Goal: Check status: Check status

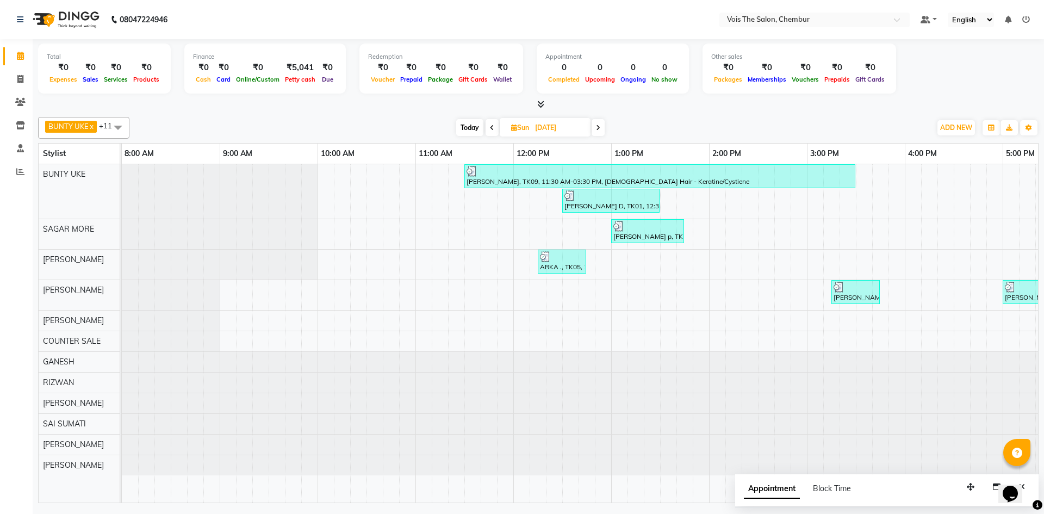
click at [598, 130] on icon at bounding box center [598, 128] width 4 height 7
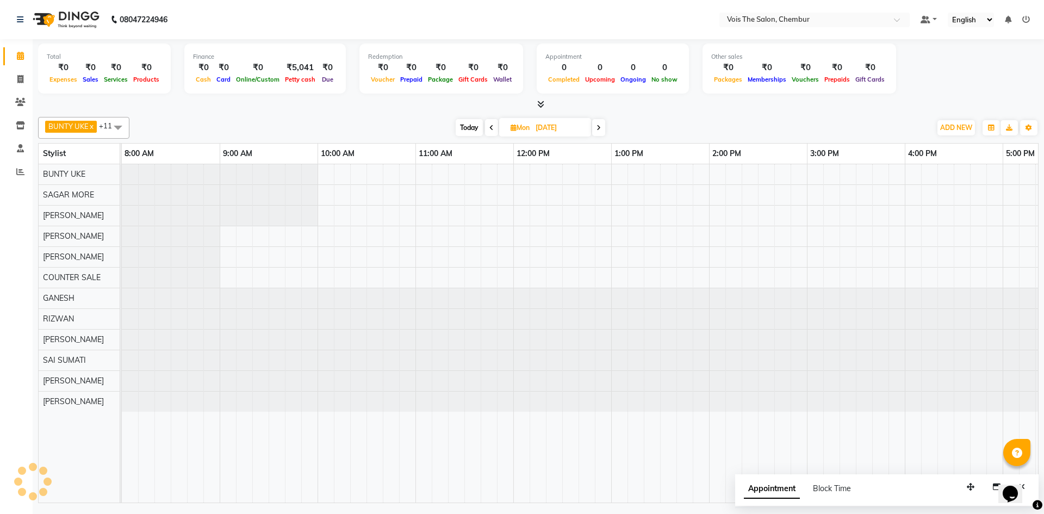
scroll to position [0, 552]
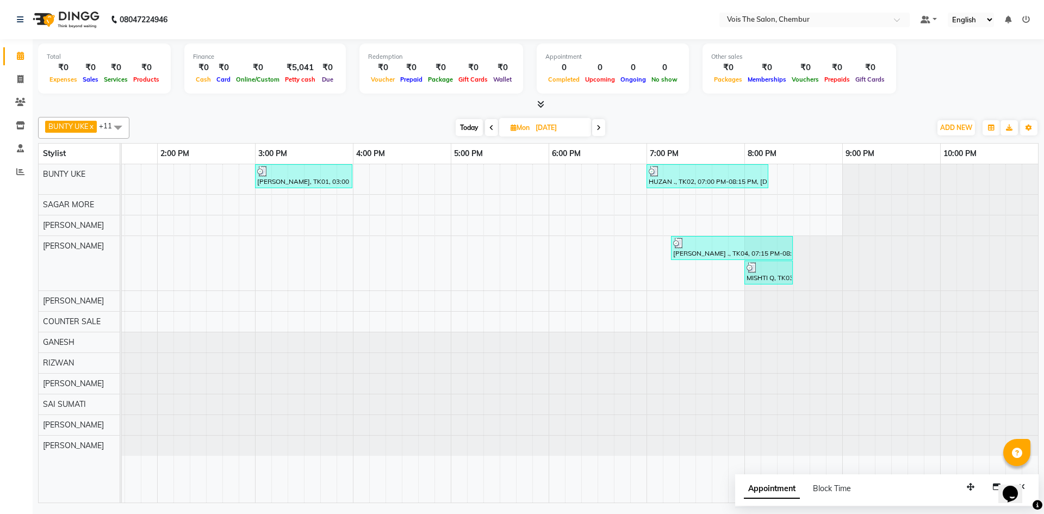
click at [468, 123] on span "Today" at bounding box center [469, 127] width 27 height 17
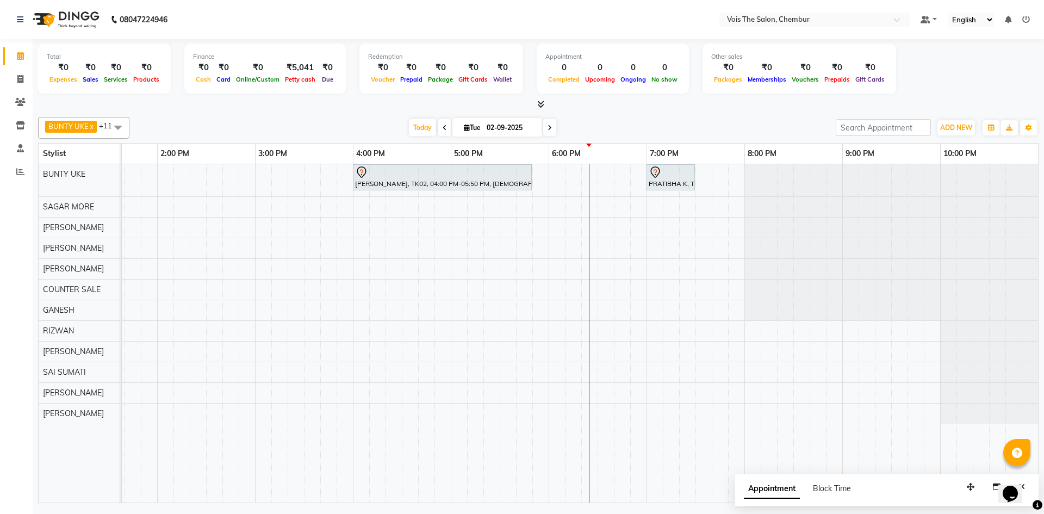
click at [548, 126] on icon at bounding box center [550, 128] width 4 height 7
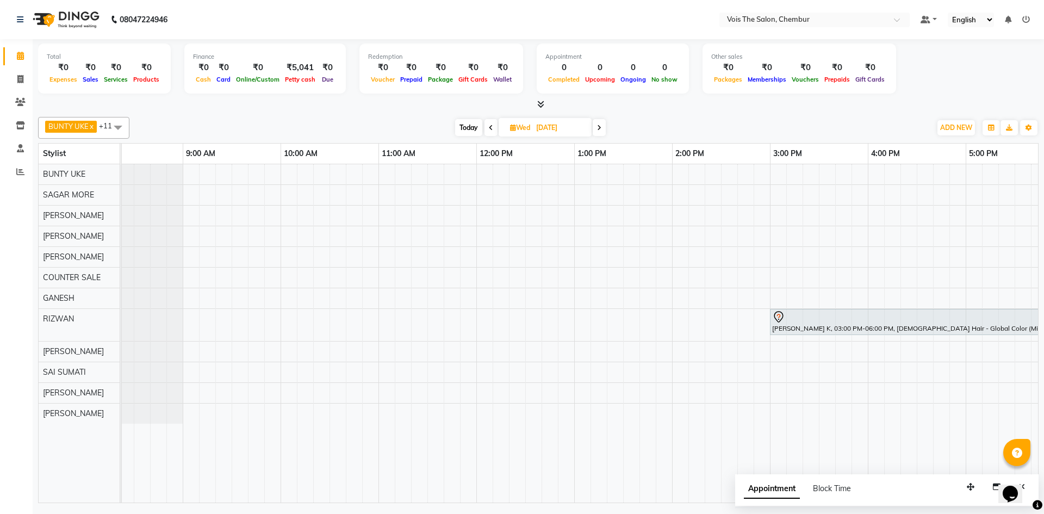
scroll to position [0, 0]
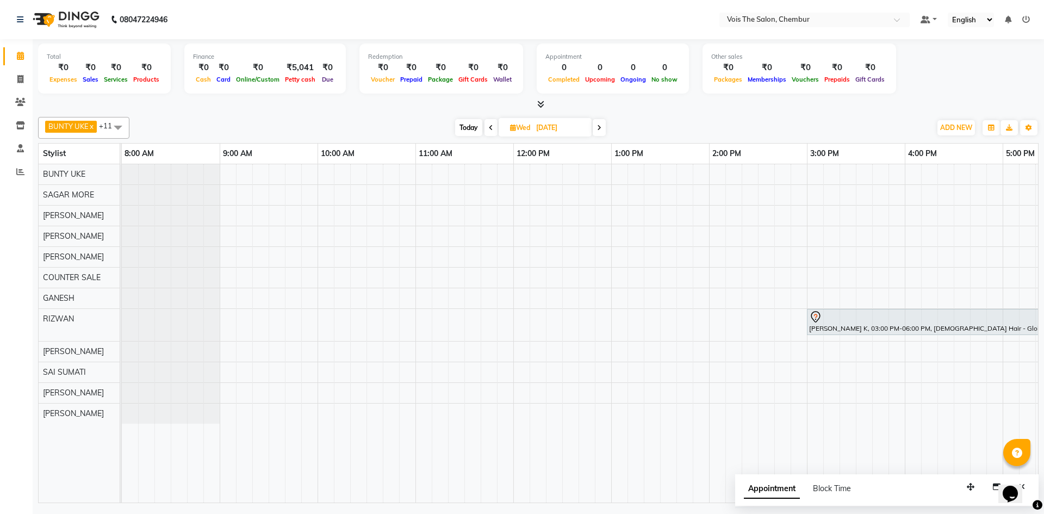
drag, startPoint x: 649, startPoint y: 6, endPoint x: 595, endPoint y: 118, distance: 124.3
click at [646, 12] on nav "08047224946 Select Location × Vois The Salon, Chembur Default Panel My Panel En…" at bounding box center [522, 19] width 1044 height 39
click at [476, 127] on span "Today" at bounding box center [468, 127] width 27 height 17
type input "02-09-2025"
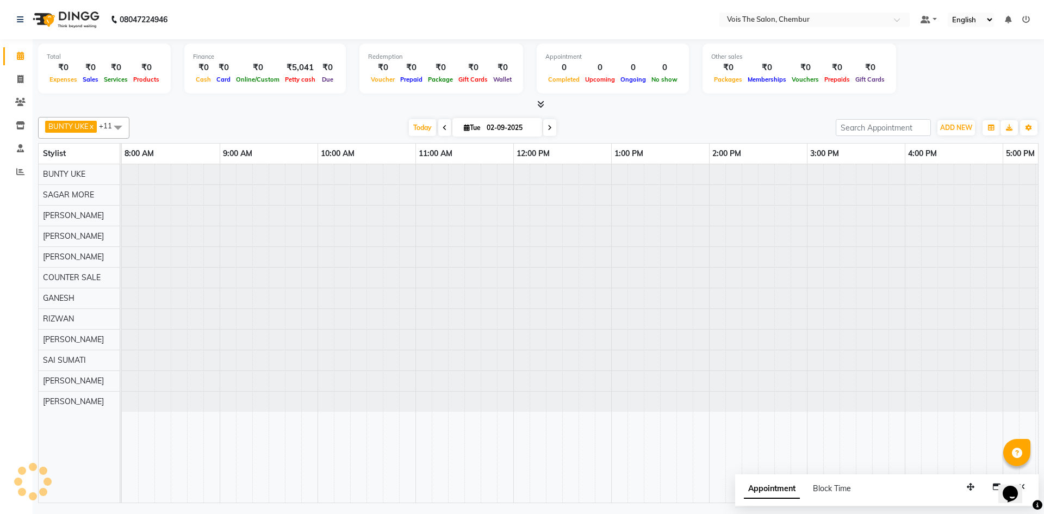
scroll to position [0, 552]
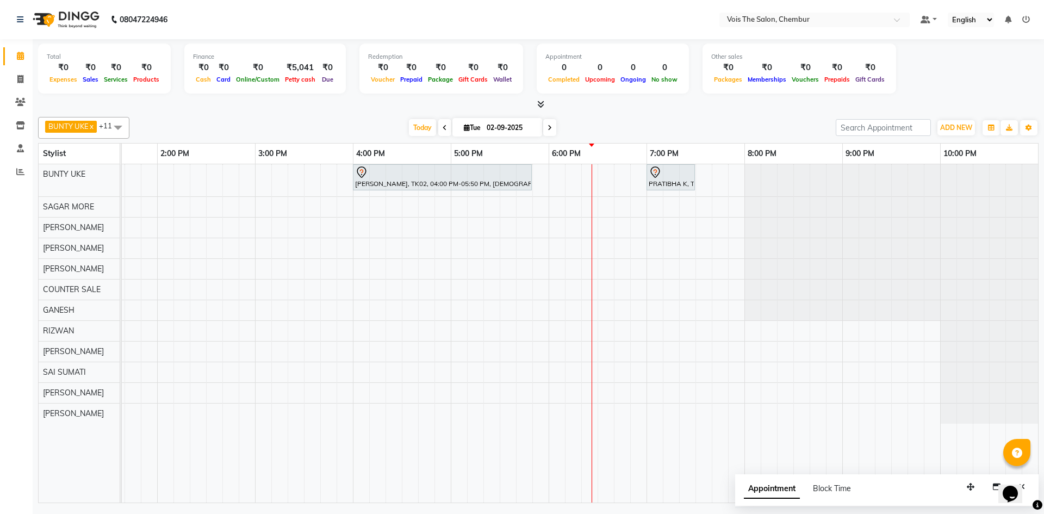
click at [469, 128] on span "Tue" at bounding box center [472, 127] width 22 height 8
select select "9"
select select "2025"
click at [439, 159] on button "Previous month" at bounding box center [434, 161] width 9 height 17
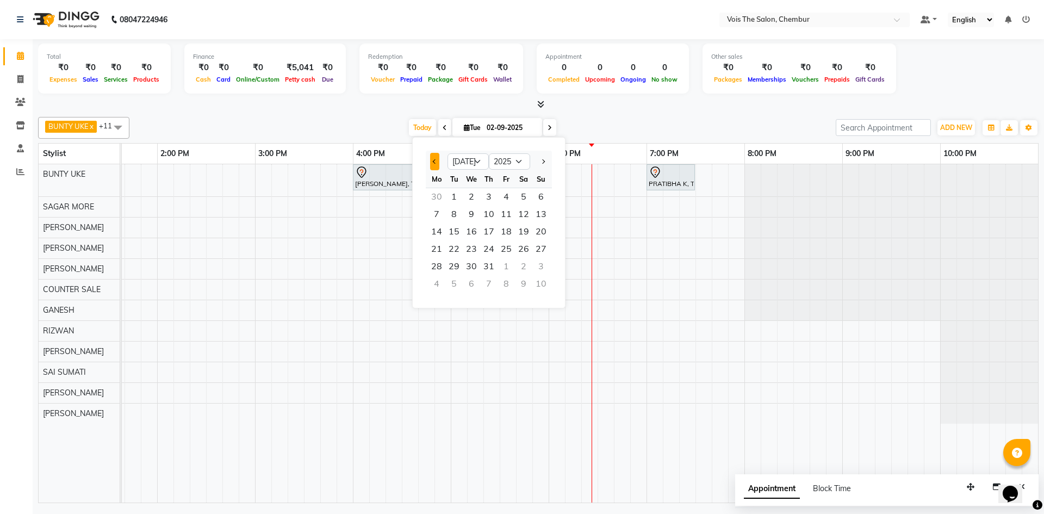
click at [439, 159] on button "Previous month" at bounding box center [434, 161] width 9 height 17
click at [438, 159] on button "Previous month" at bounding box center [434, 161] width 9 height 17
click at [542, 161] on span "Next month" at bounding box center [543, 161] width 4 height 4
select select "5"
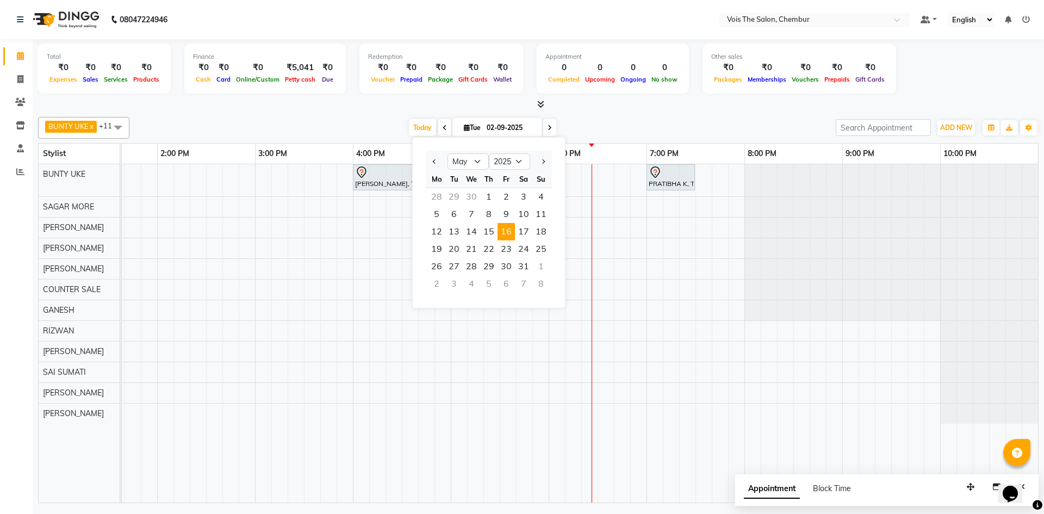
click at [510, 231] on span "16" at bounding box center [506, 231] width 17 height 17
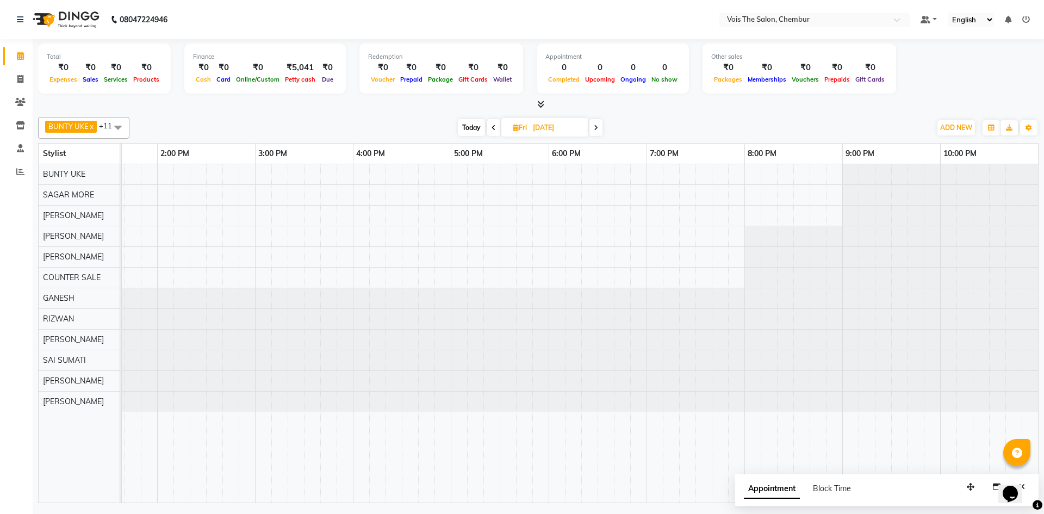
click at [597, 127] on icon at bounding box center [596, 128] width 4 height 7
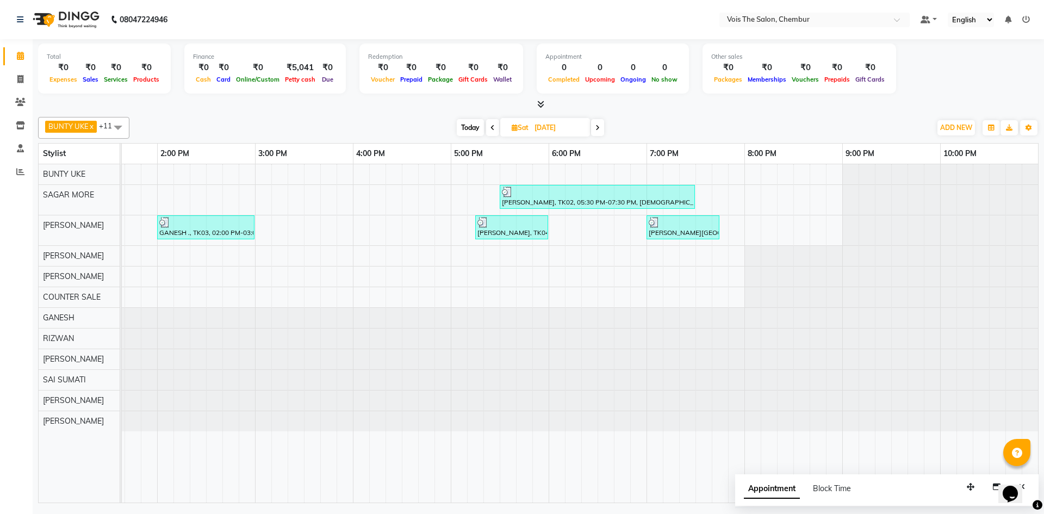
click at [596, 132] on span at bounding box center [597, 127] width 13 height 17
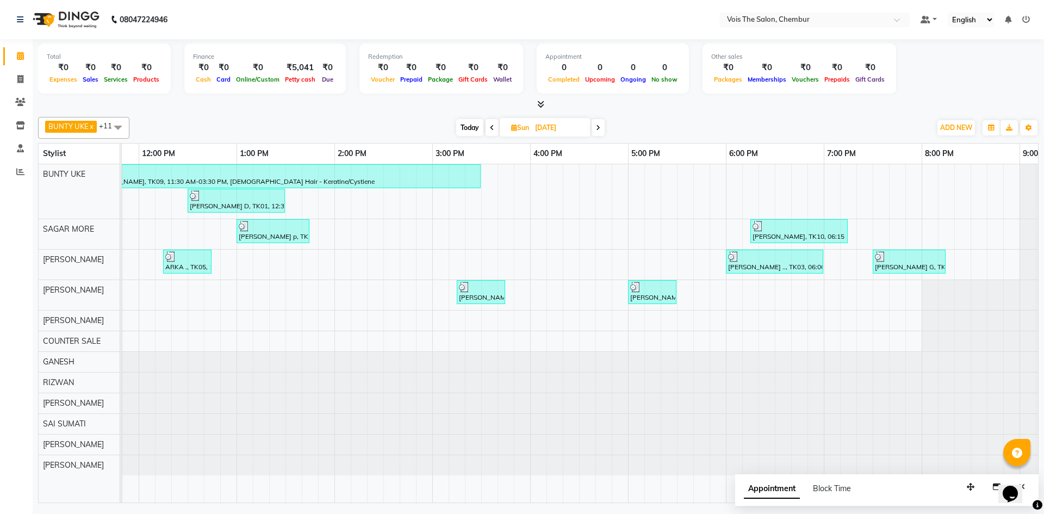
scroll to position [0, 376]
click at [597, 126] on icon at bounding box center [598, 128] width 4 height 7
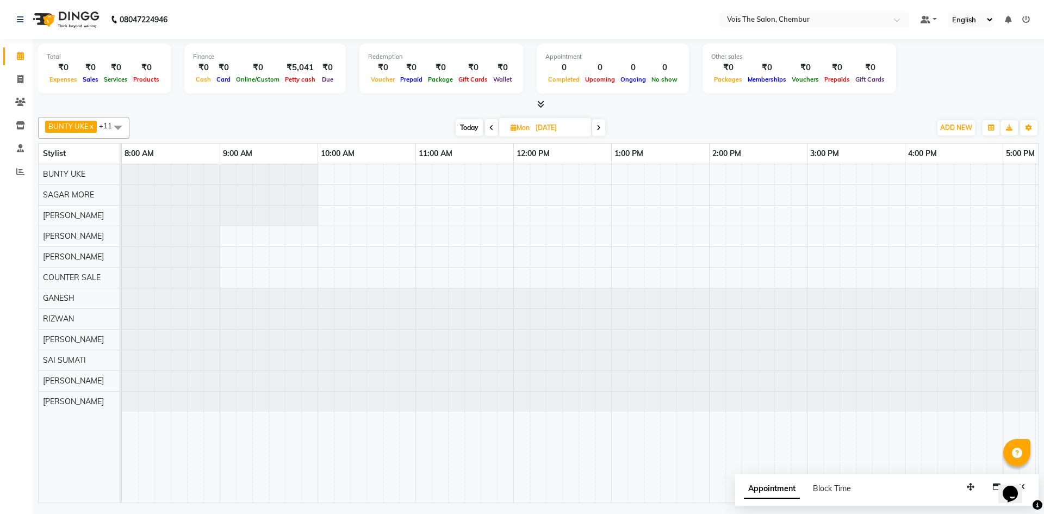
scroll to position [0, 552]
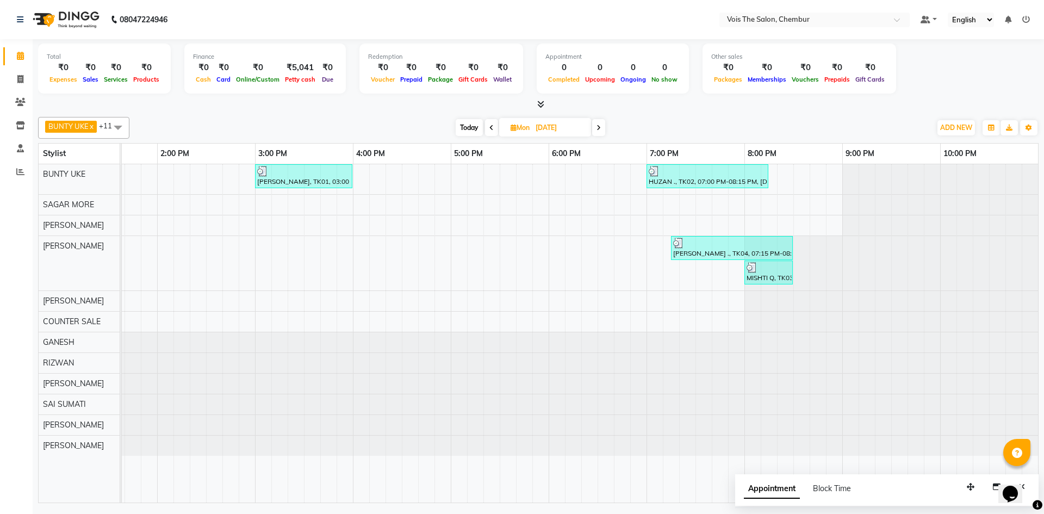
click at [596, 125] on span at bounding box center [598, 127] width 13 height 17
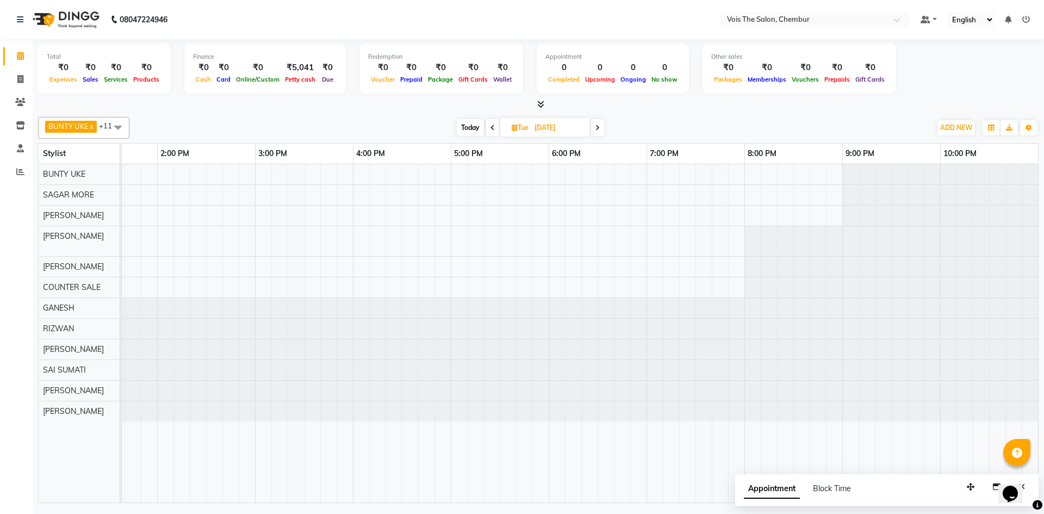
scroll to position [0, 0]
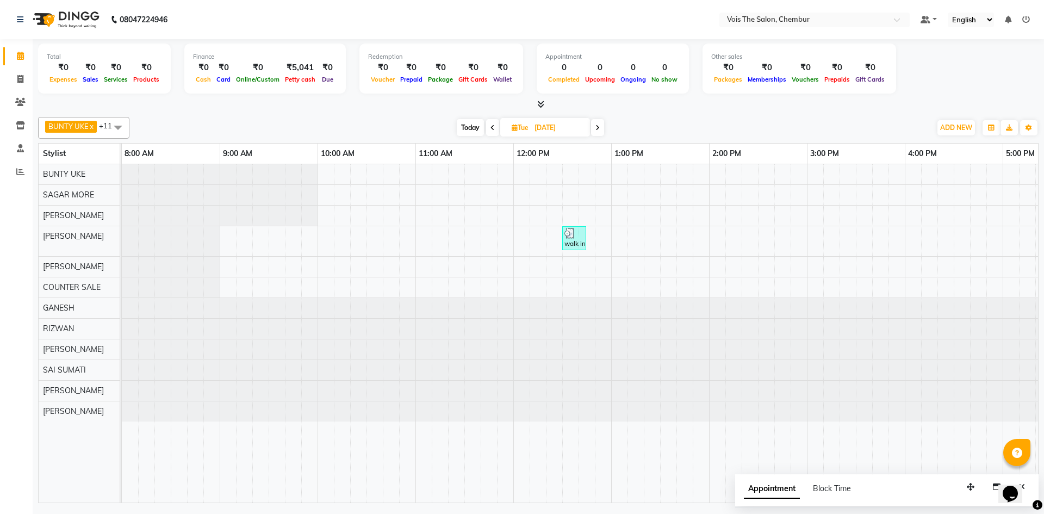
click at [599, 129] on icon at bounding box center [598, 128] width 4 height 7
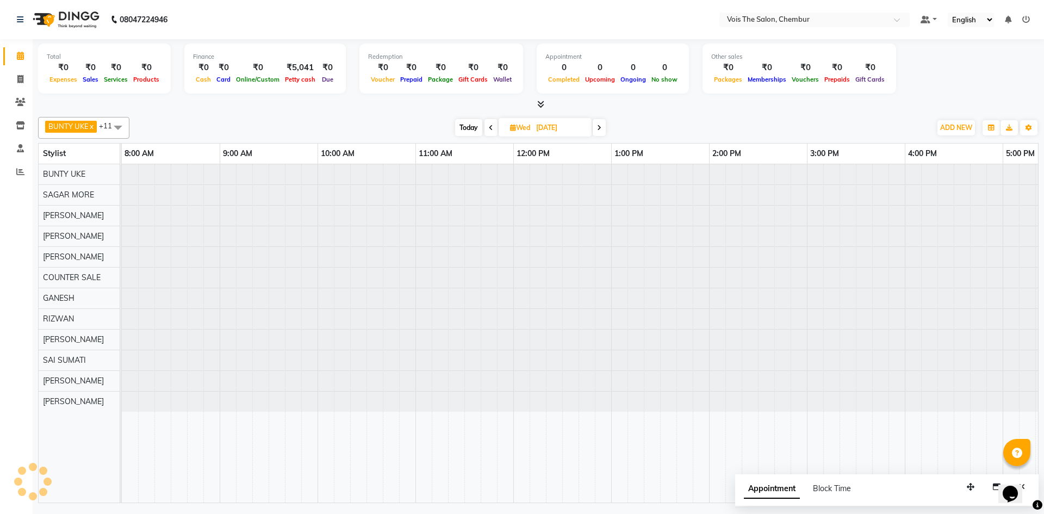
scroll to position [0, 552]
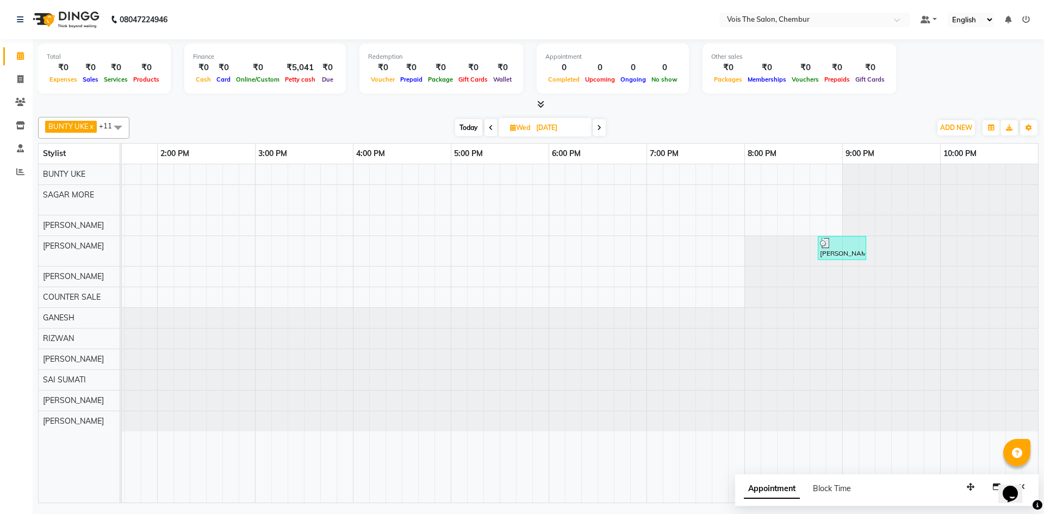
click at [596, 126] on span at bounding box center [599, 127] width 13 height 17
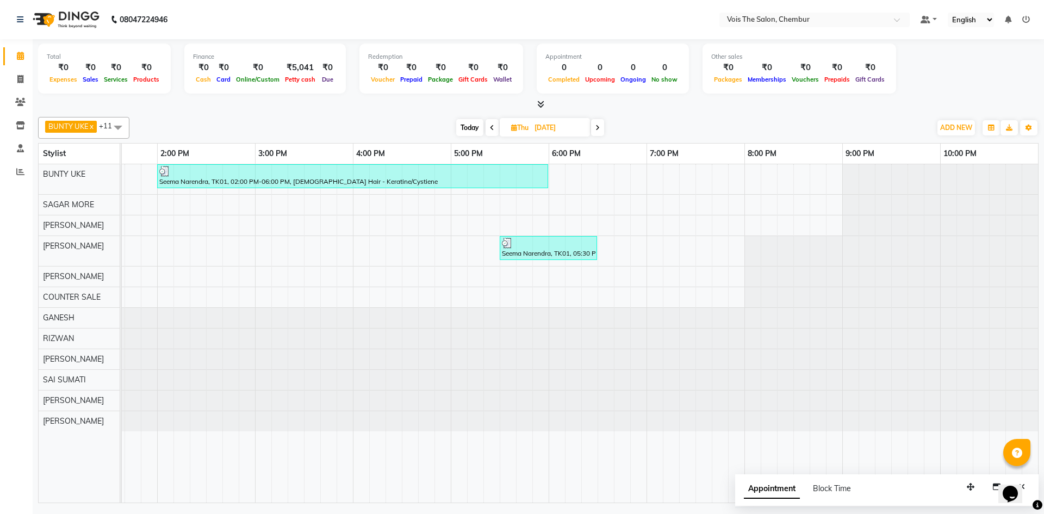
click at [598, 127] on icon at bounding box center [598, 128] width 4 height 7
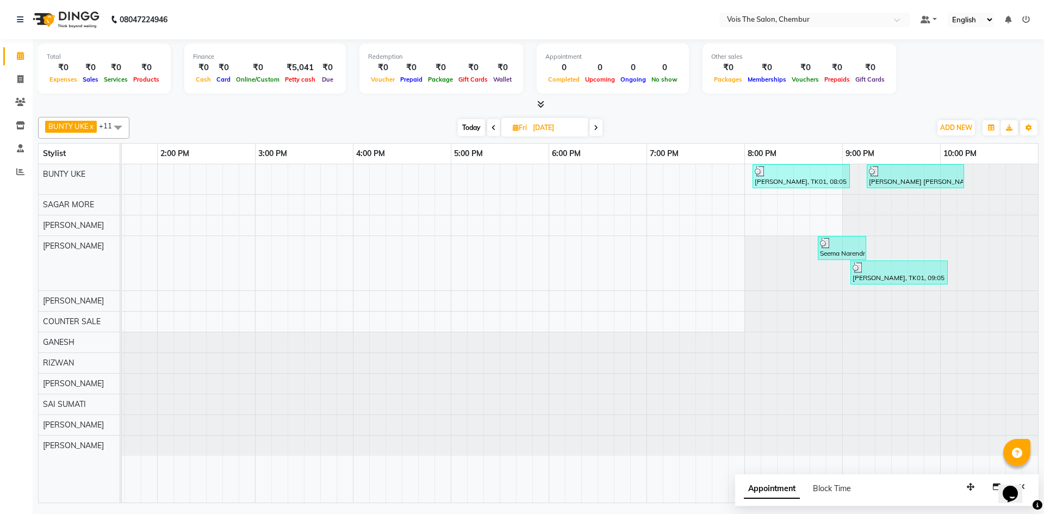
click at [595, 126] on icon at bounding box center [596, 128] width 4 height 7
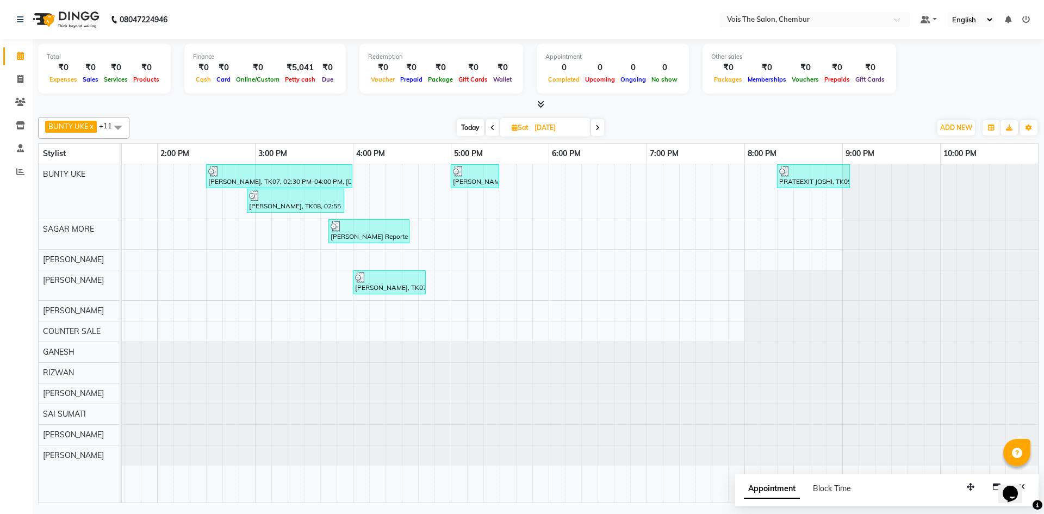
click at [596, 125] on icon at bounding box center [598, 128] width 4 height 7
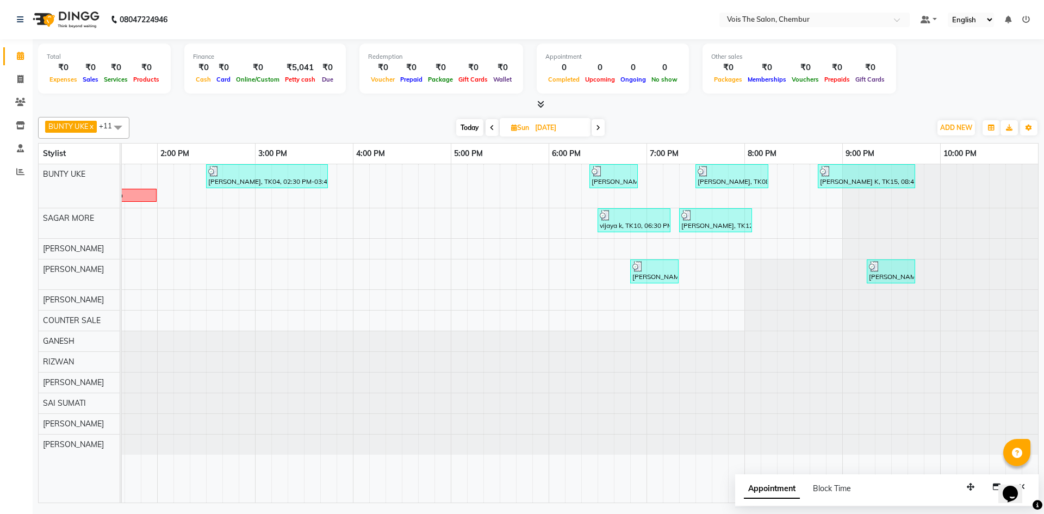
click at [598, 128] on icon at bounding box center [598, 128] width 4 height 7
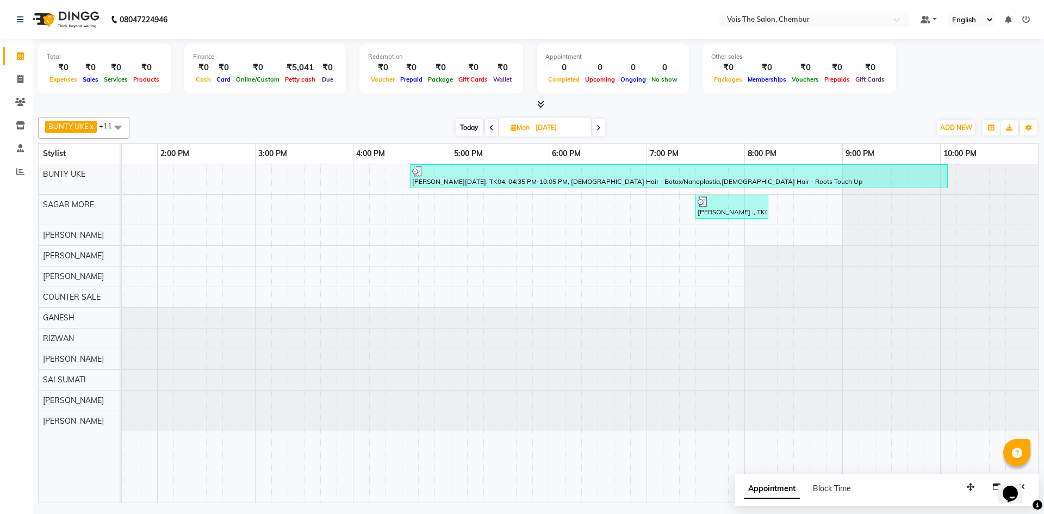
click at [599, 131] on span at bounding box center [598, 127] width 13 height 17
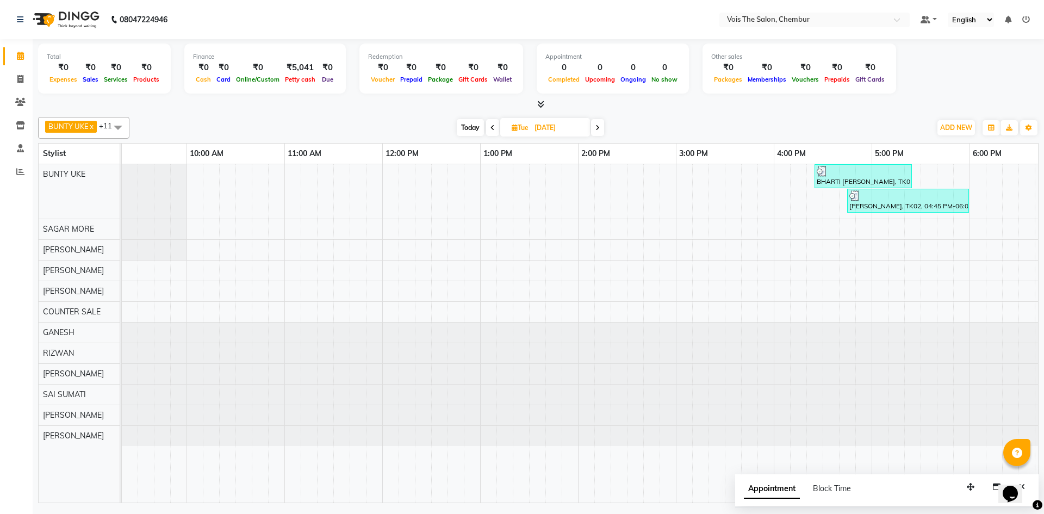
scroll to position [0, 132]
click at [599, 131] on icon at bounding box center [598, 128] width 4 height 7
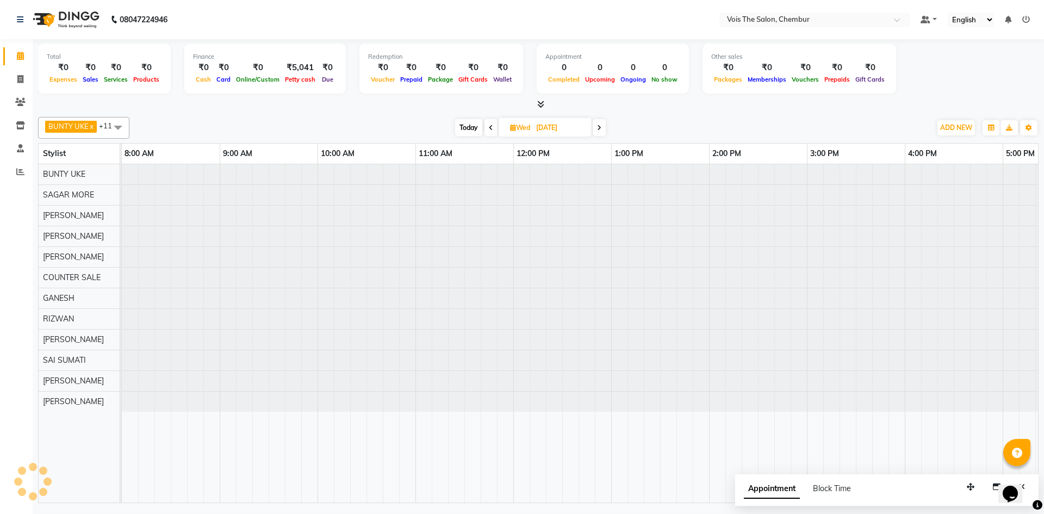
scroll to position [0, 552]
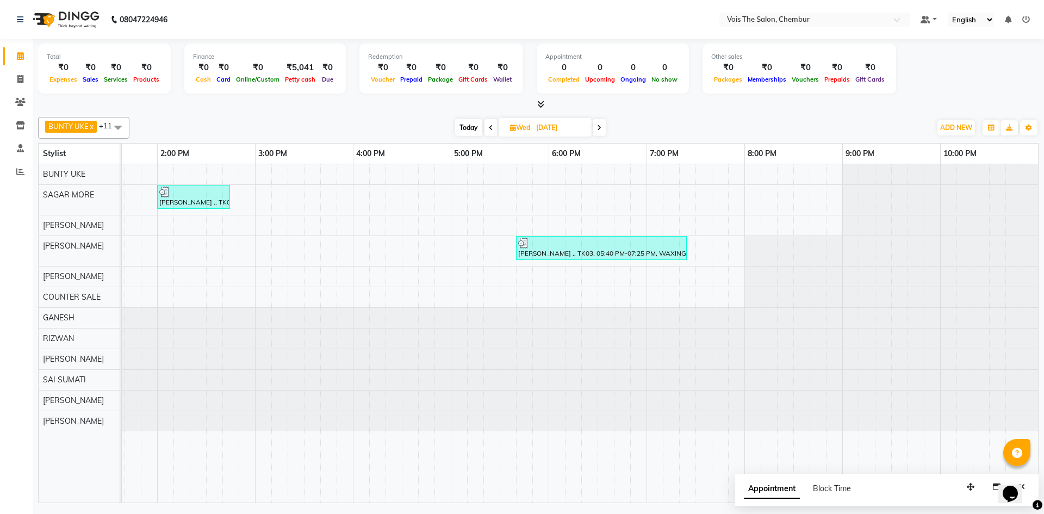
click at [597, 127] on span at bounding box center [599, 127] width 13 height 17
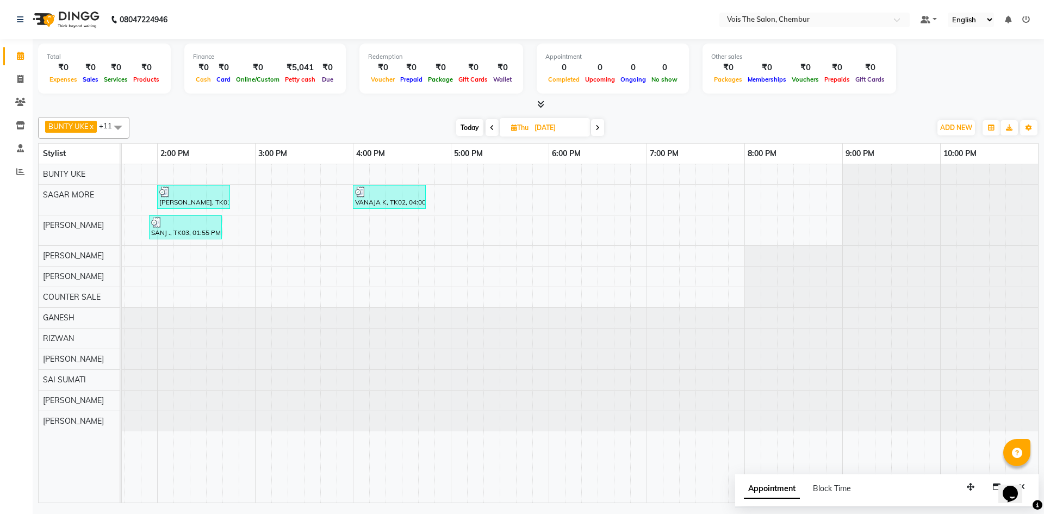
click at [602, 125] on span at bounding box center [597, 127] width 13 height 17
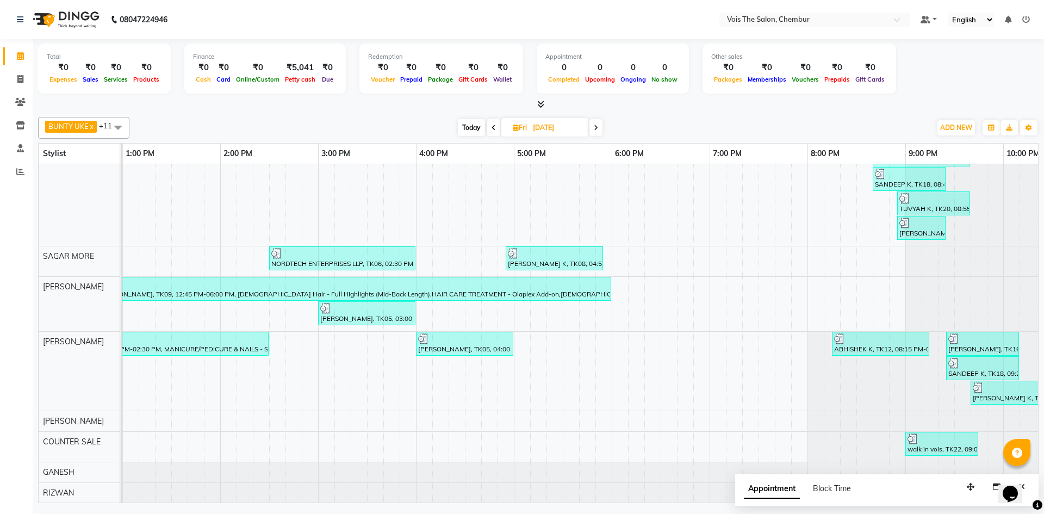
scroll to position [195, 0]
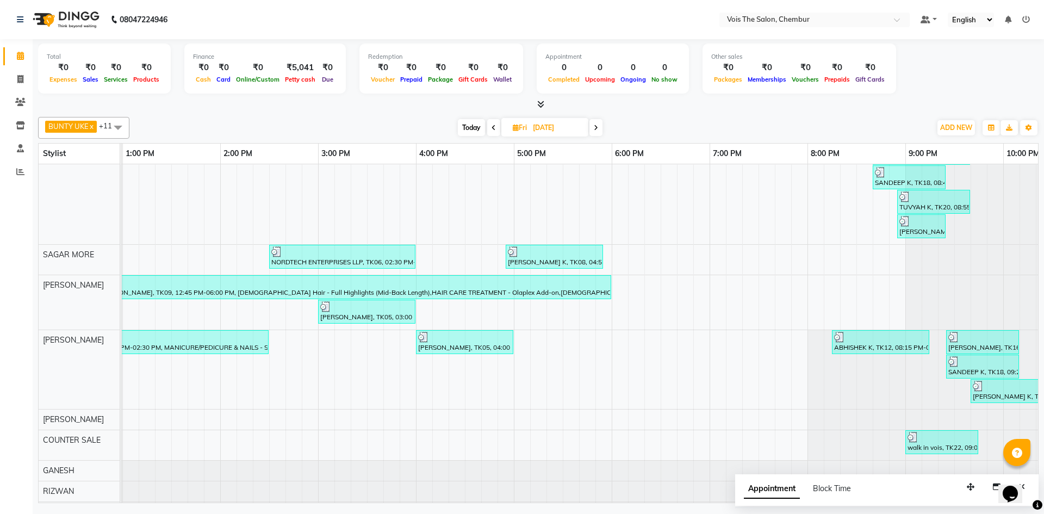
click at [598, 127] on icon at bounding box center [596, 128] width 4 height 7
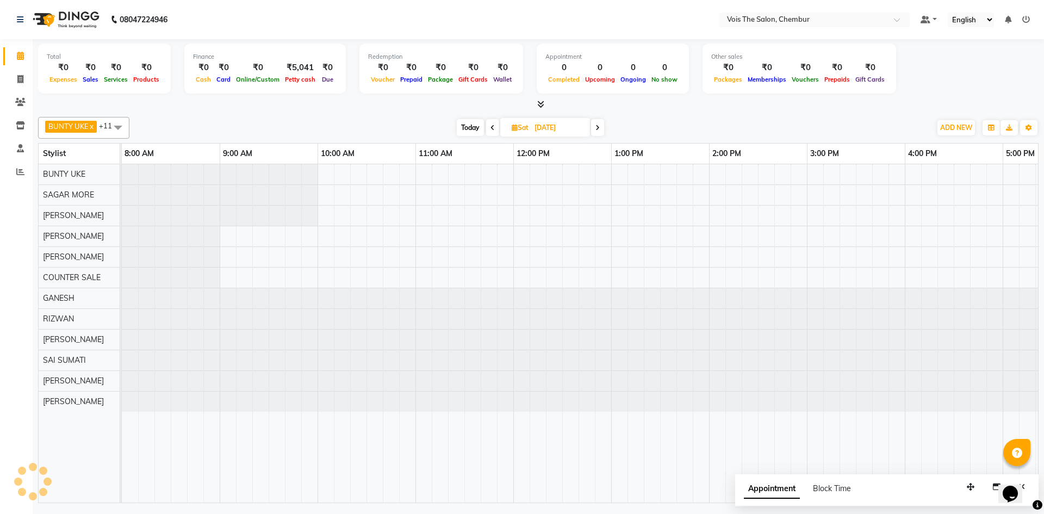
scroll to position [0, 552]
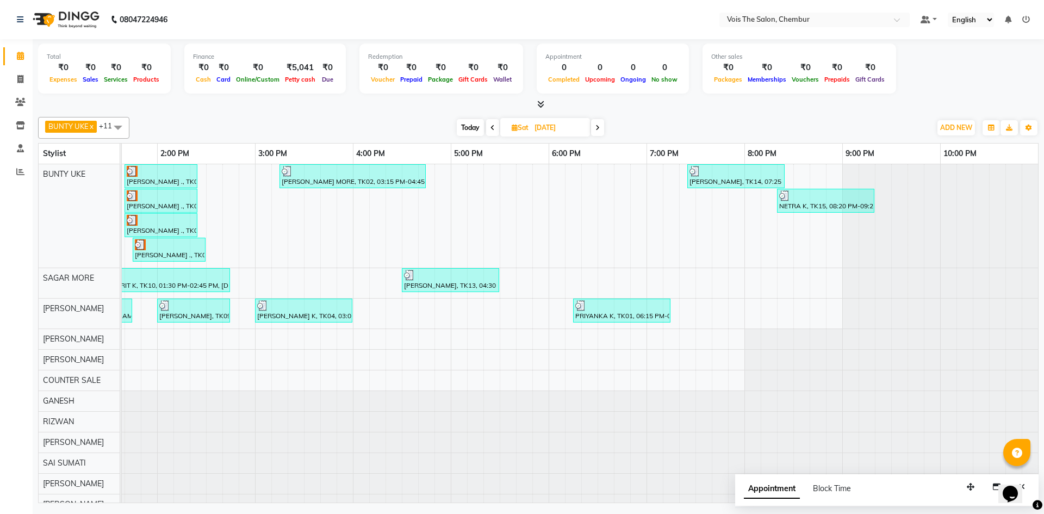
click at [493, 126] on icon at bounding box center [493, 128] width 4 height 7
type input "[DATE]"
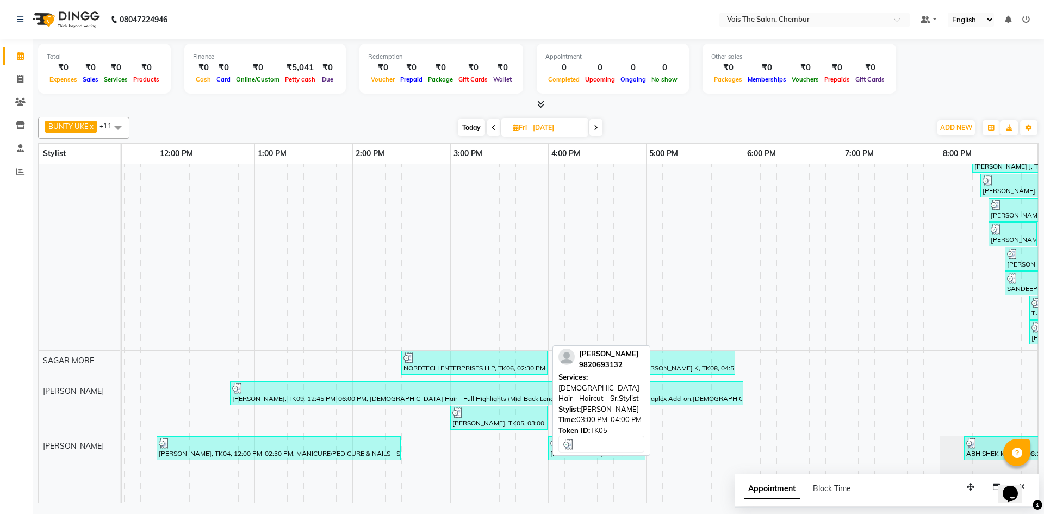
scroll to position [89, 0]
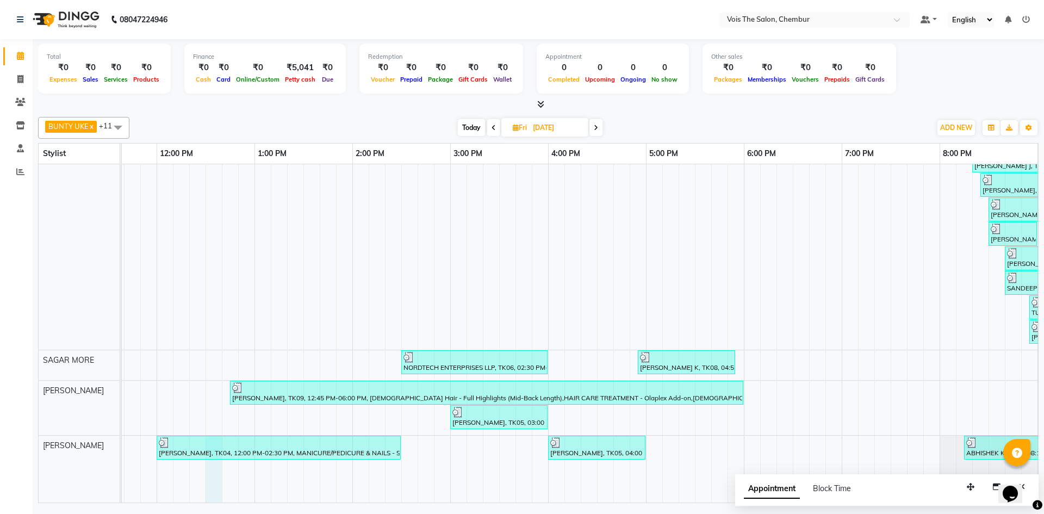
click at [206, 468] on div "[PERSON_NAME], TK07, 04:40 PM-05:40 PM, [DEMOGRAPHIC_DATA] Hair - Haircut - Top…" at bounding box center [499, 382] width 1469 height 615
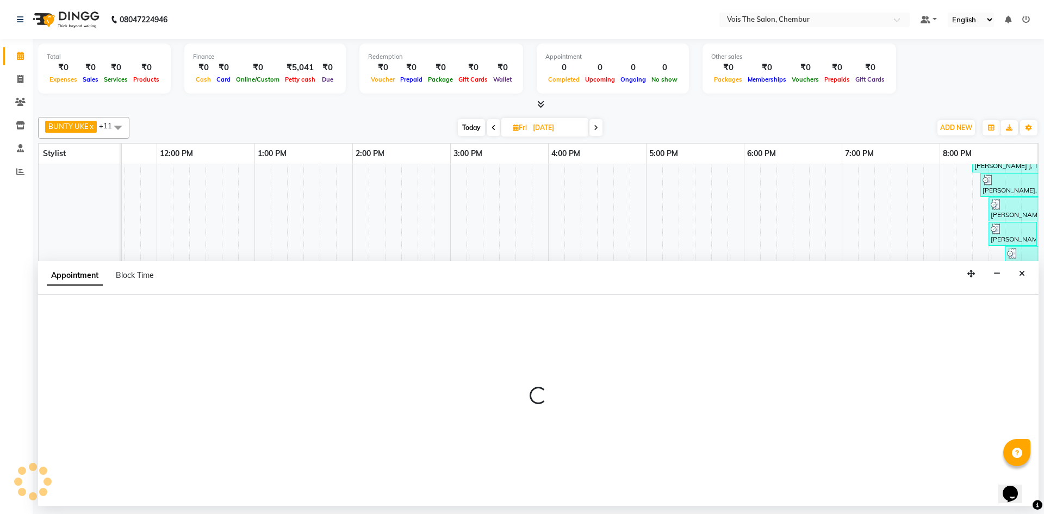
select select "79330"
select select "tentative"
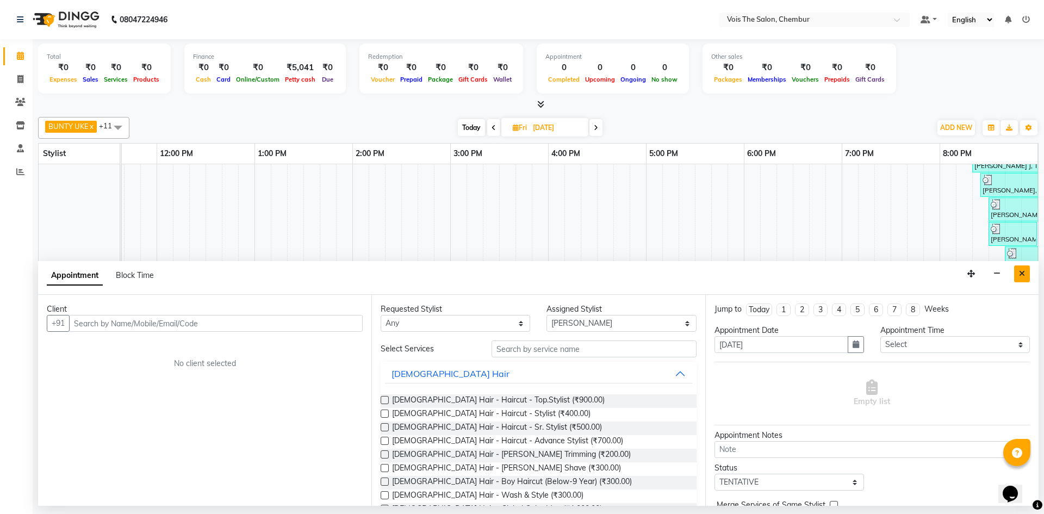
click at [1020, 270] on icon "Close" at bounding box center [1022, 274] width 6 height 8
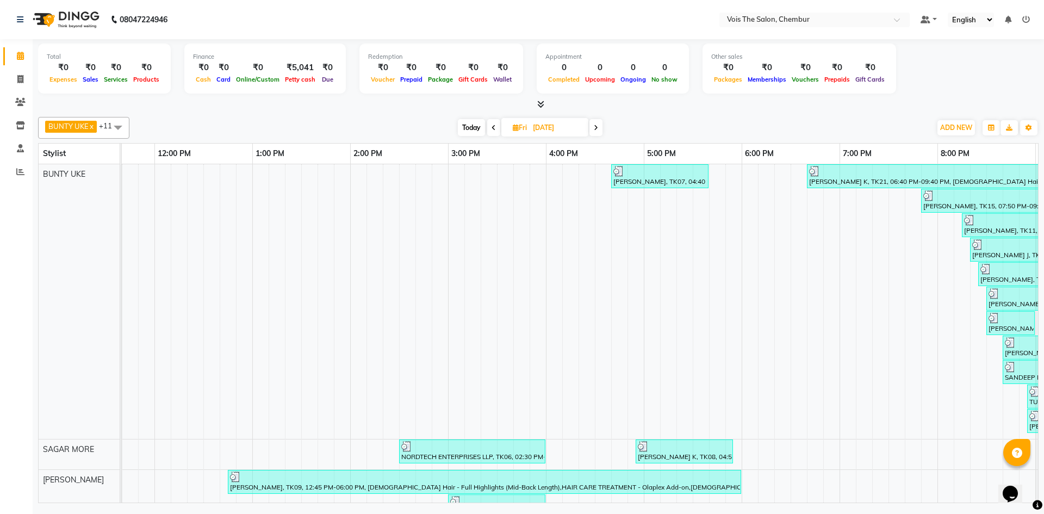
scroll to position [0, 552]
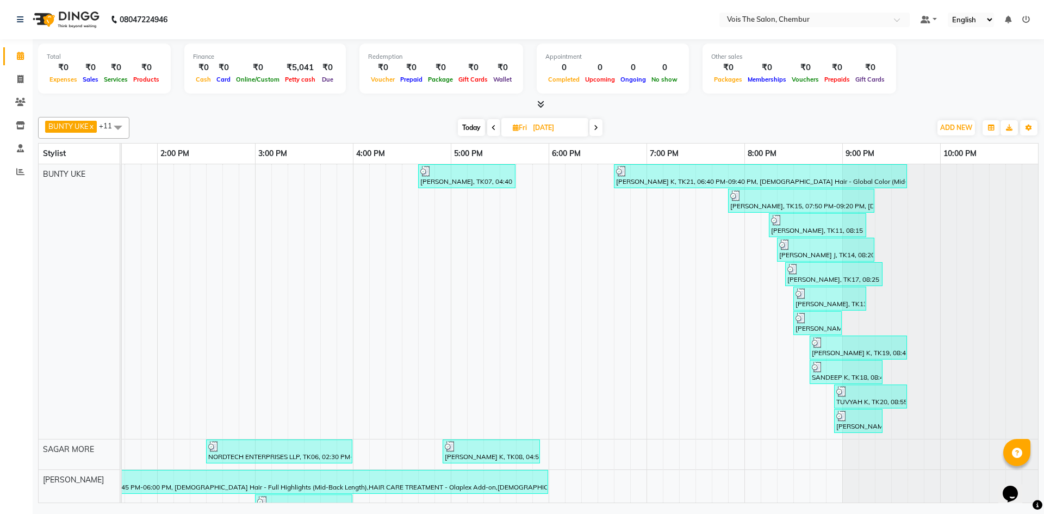
click at [594, 130] on span at bounding box center [596, 127] width 13 height 17
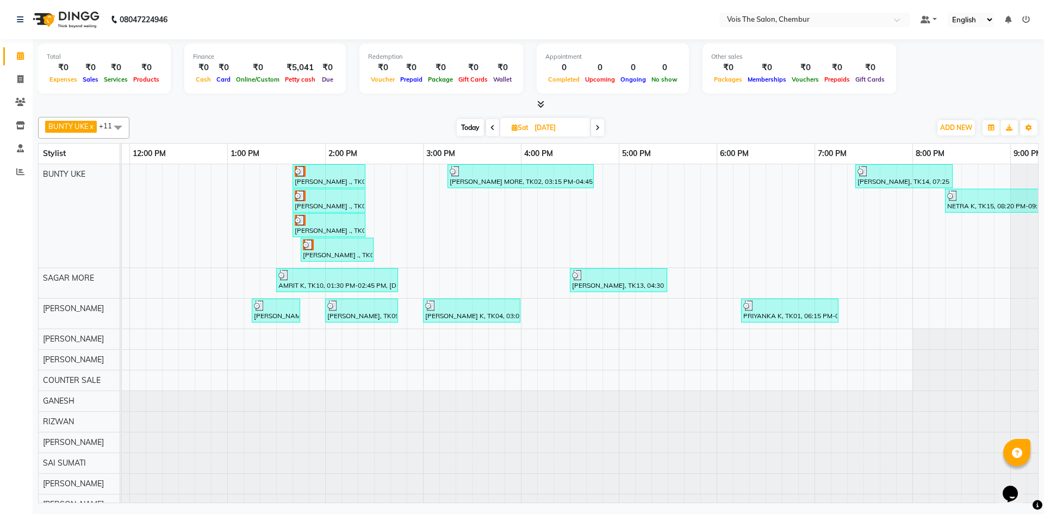
click at [595, 126] on span at bounding box center [597, 127] width 13 height 17
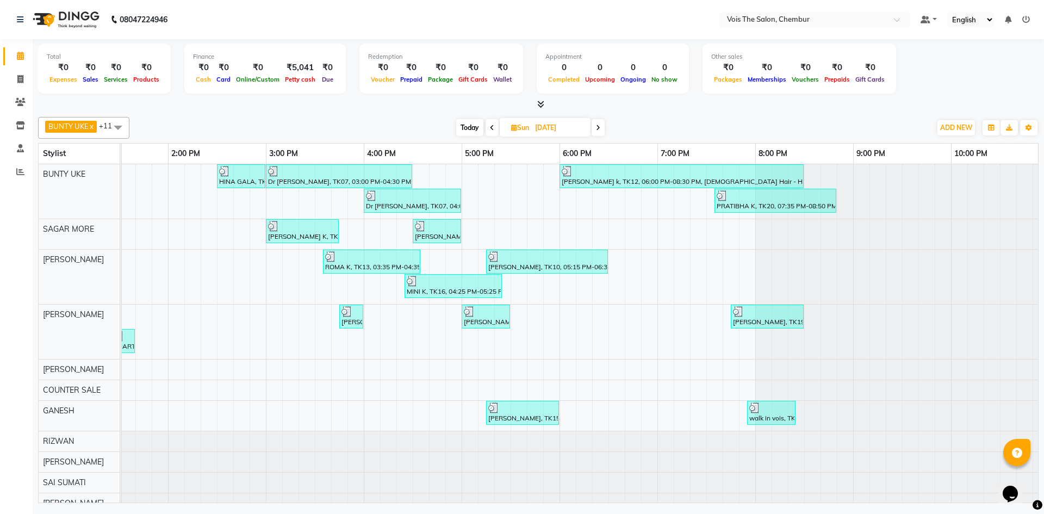
scroll to position [0, 541]
click at [599, 130] on icon at bounding box center [598, 128] width 4 height 7
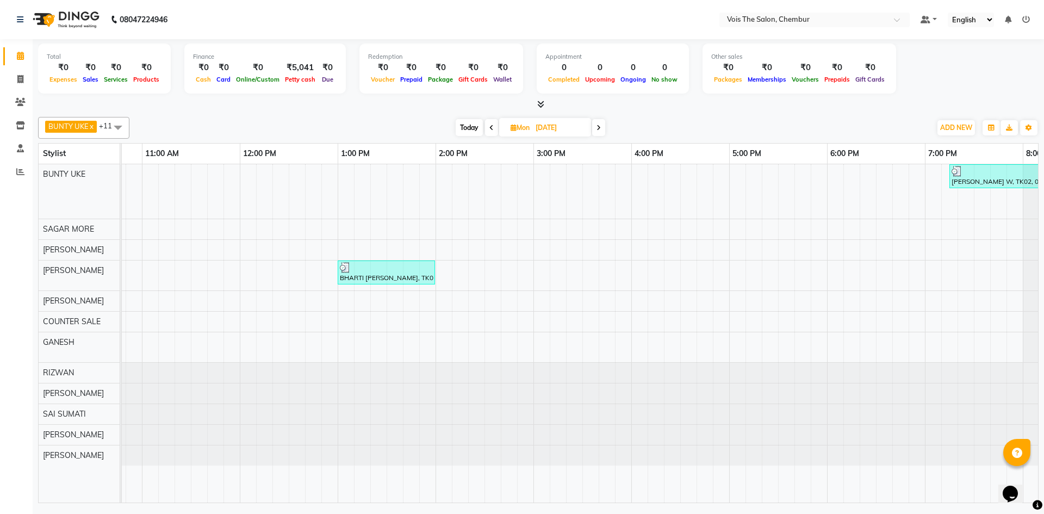
scroll to position [0, 270]
click at [602, 126] on span at bounding box center [598, 127] width 13 height 17
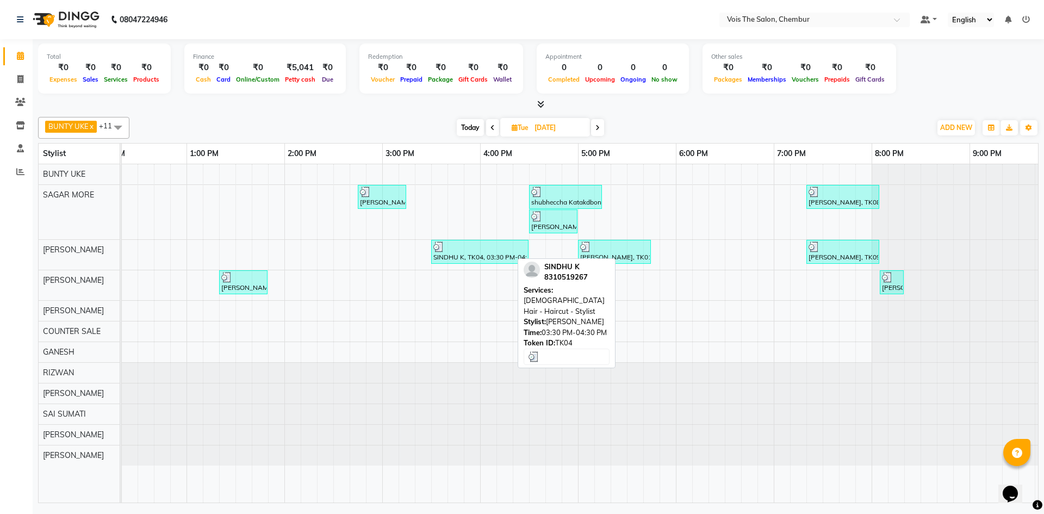
scroll to position [0, 425]
click at [597, 132] on span at bounding box center [597, 127] width 13 height 17
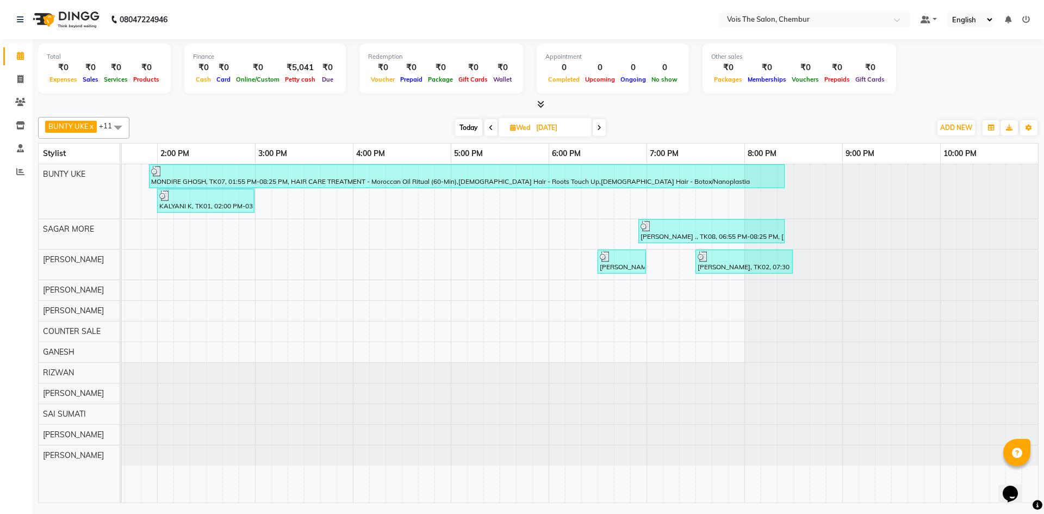
scroll to position [0, 530]
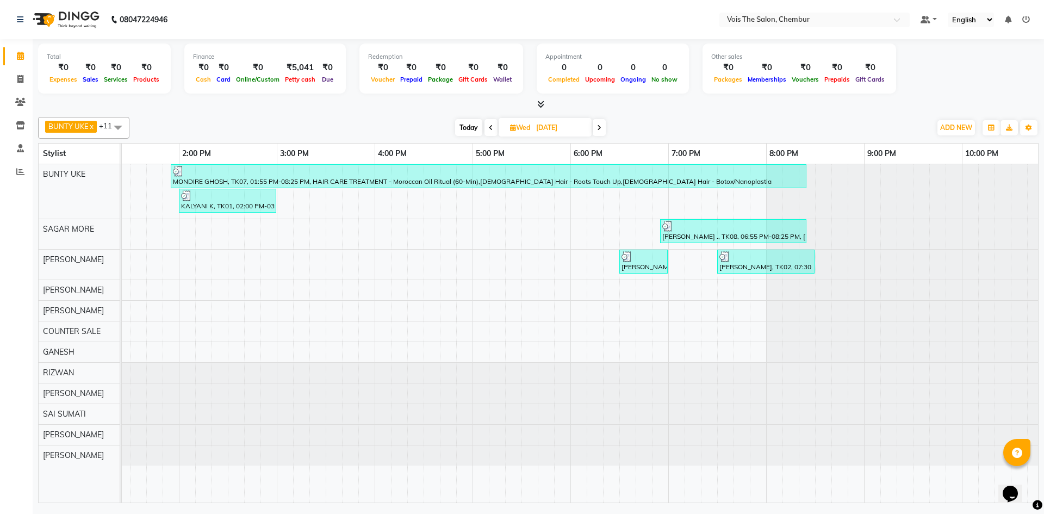
click at [599, 130] on icon at bounding box center [599, 128] width 4 height 7
type input "[DATE]"
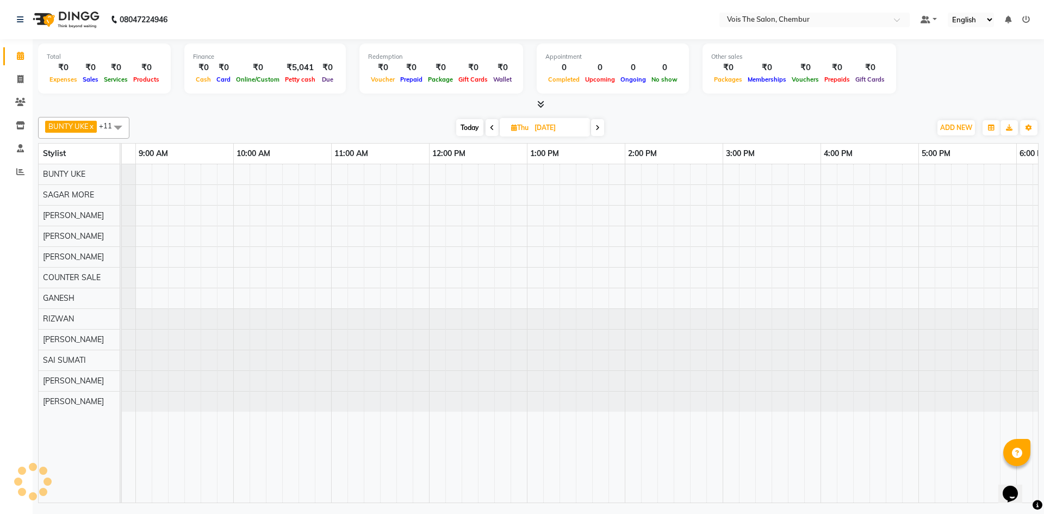
scroll to position [0, 0]
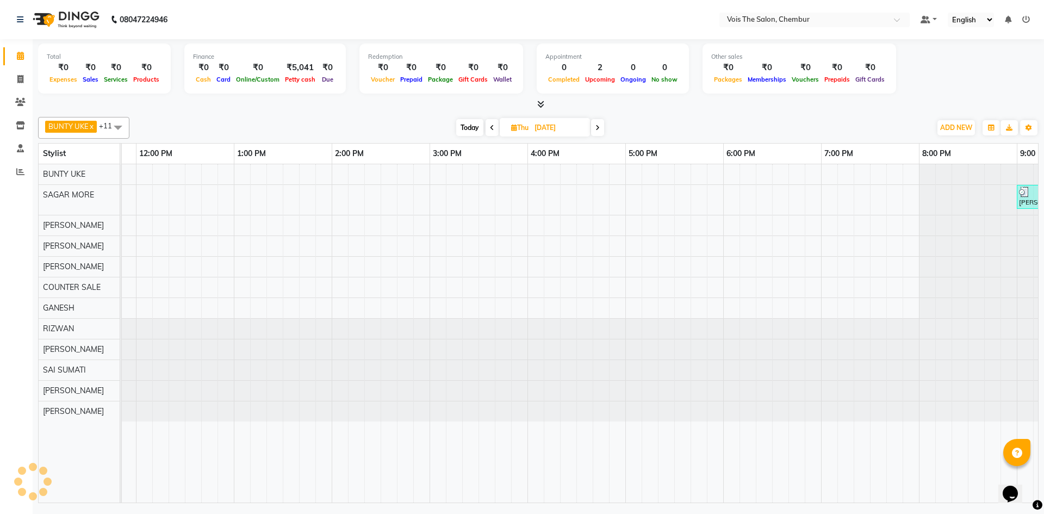
scroll to position [0, 552]
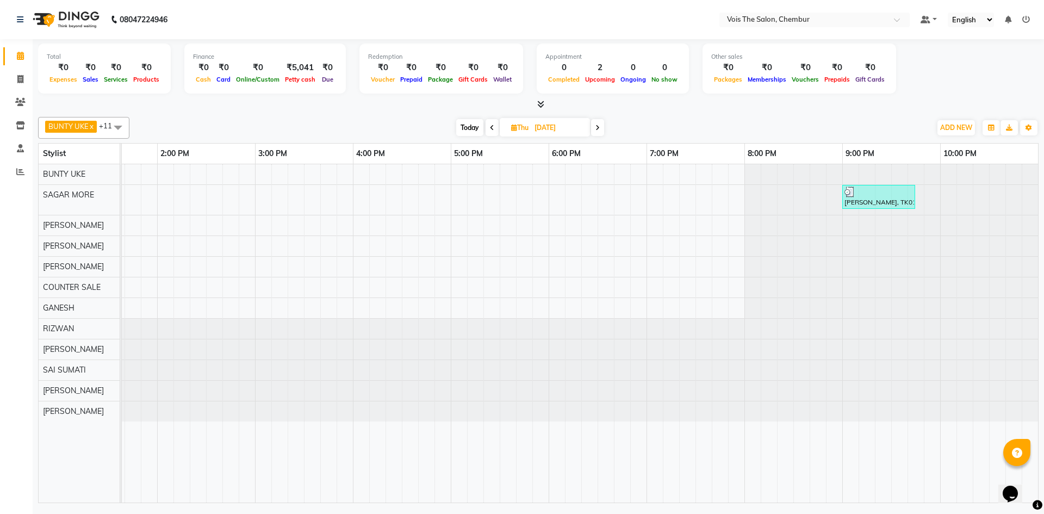
click at [593, 132] on span at bounding box center [597, 127] width 13 height 17
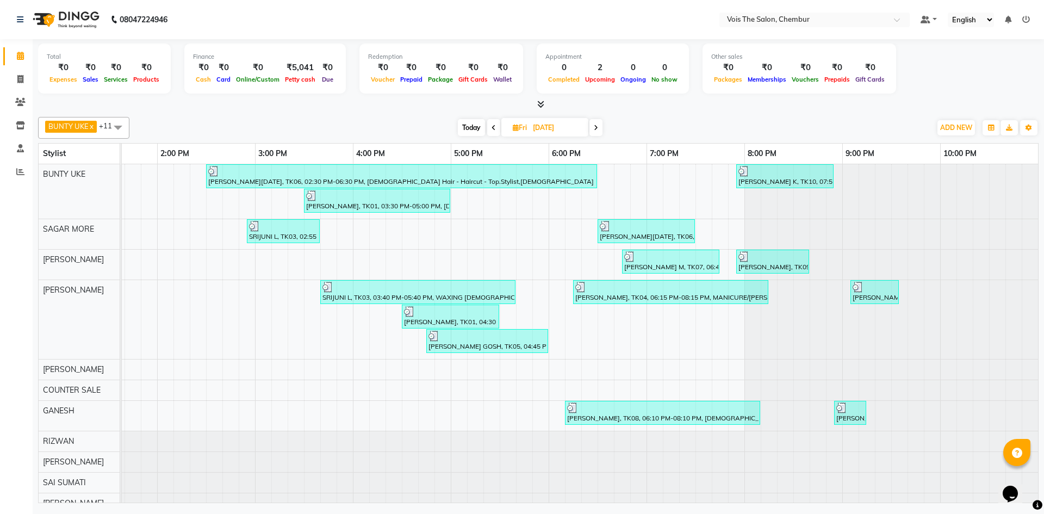
scroll to position [0, 560]
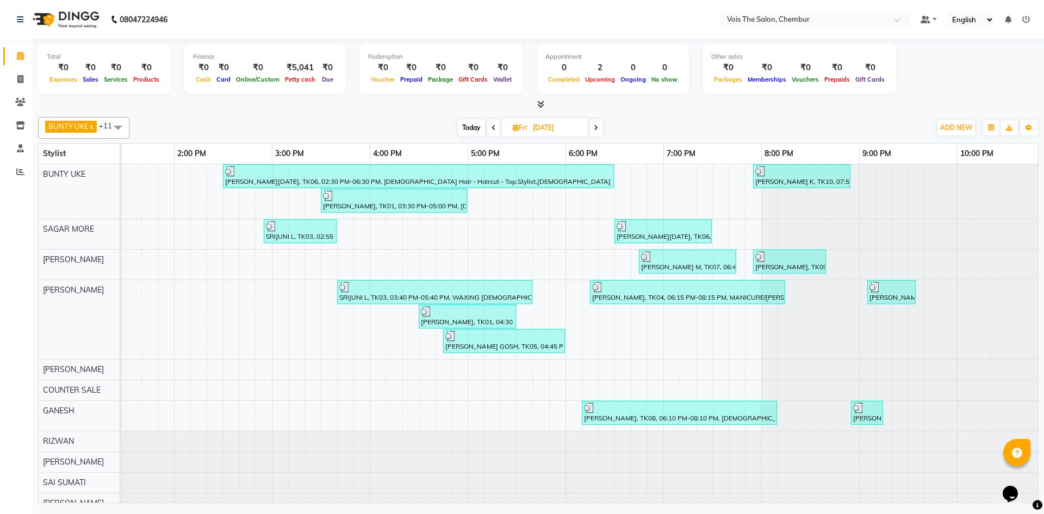
click at [596, 126] on icon at bounding box center [596, 128] width 4 height 7
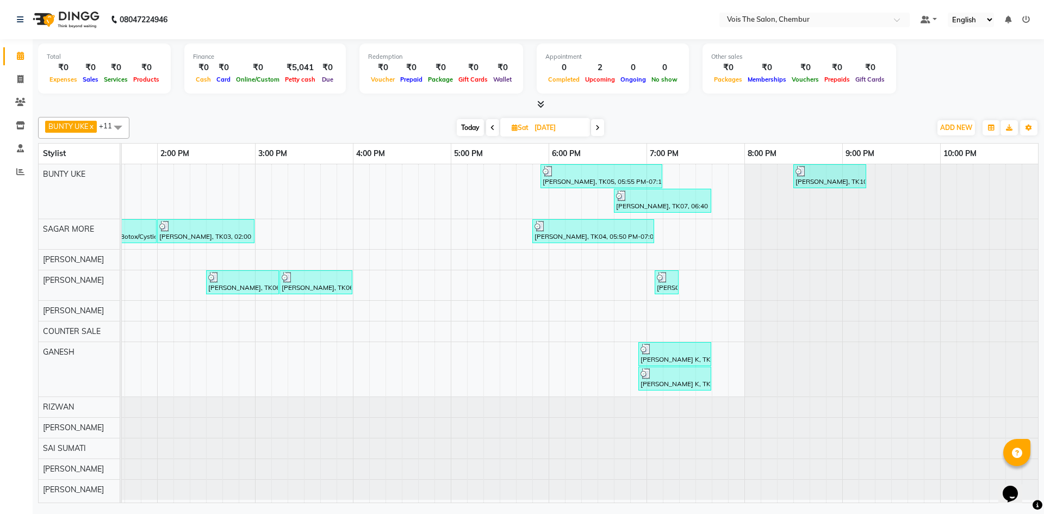
scroll to position [0, 508]
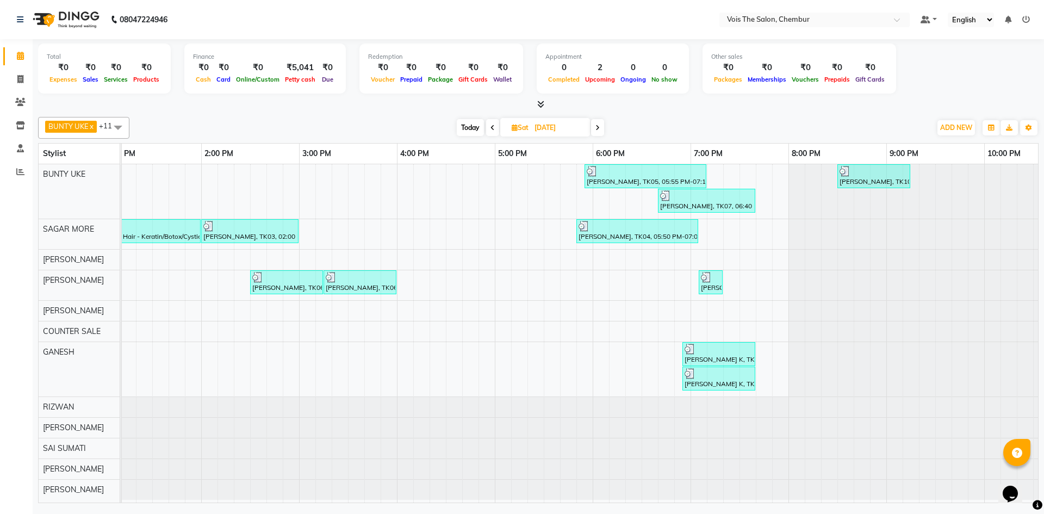
click at [596, 131] on span at bounding box center [597, 127] width 13 height 17
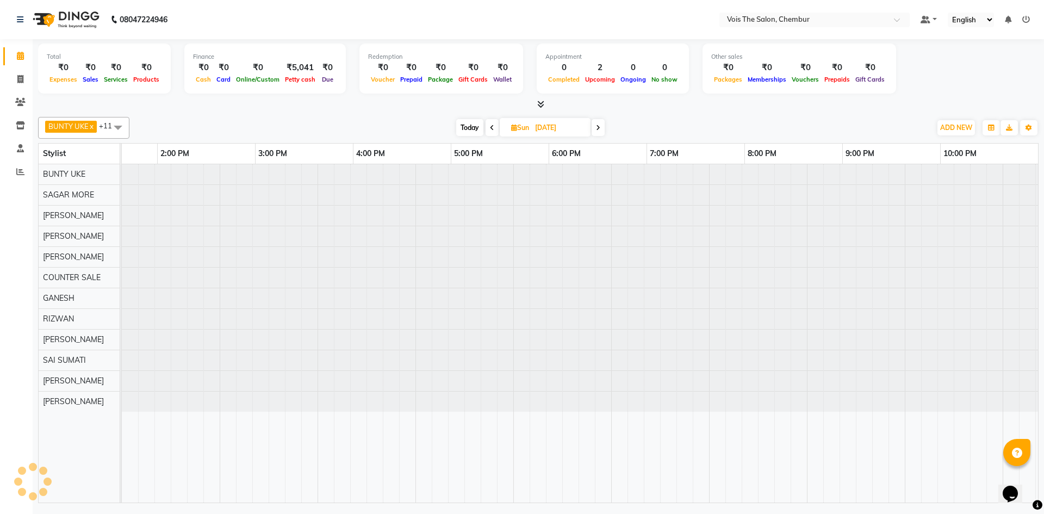
scroll to position [0, 552]
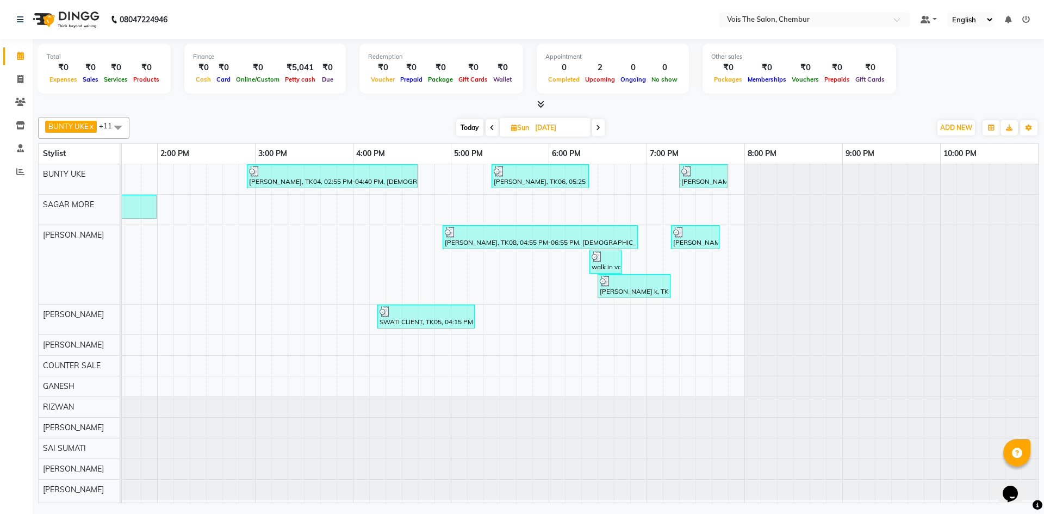
click at [600, 123] on span at bounding box center [598, 127] width 13 height 17
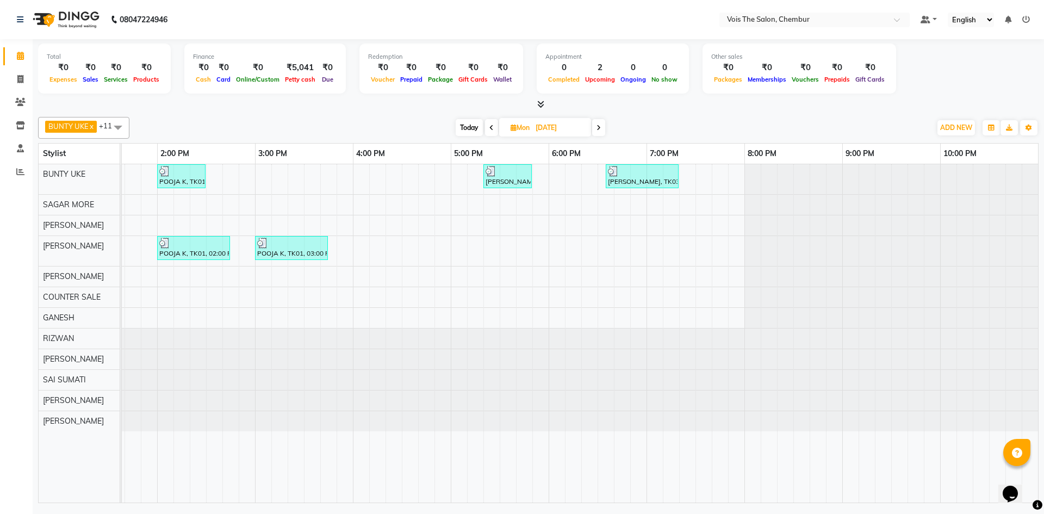
click at [604, 128] on span at bounding box center [598, 127] width 13 height 17
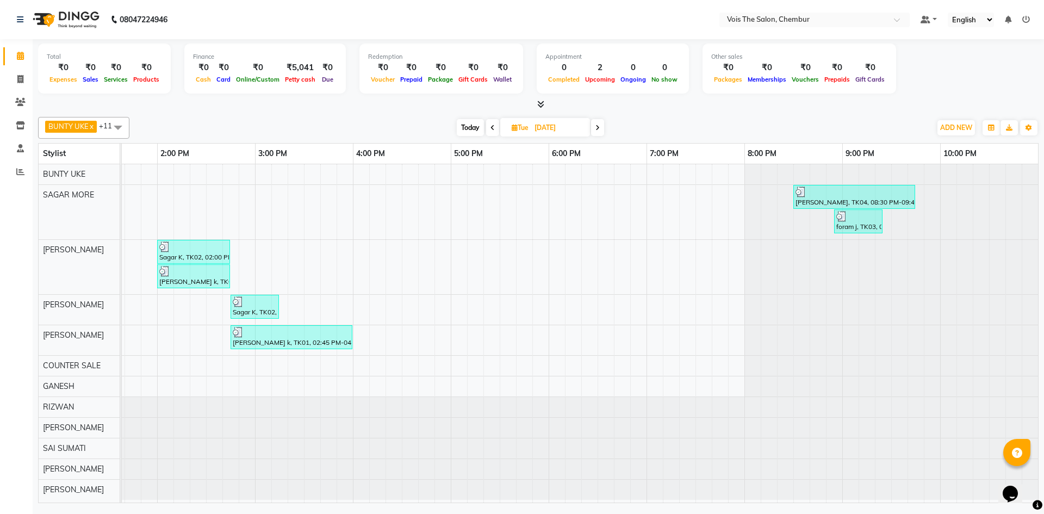
click at [599, 122] on span at bounding box center [597, 127] width 13 height 17
type input "[DATE]"
